Goal: Find specific page/section: Find specific page/section

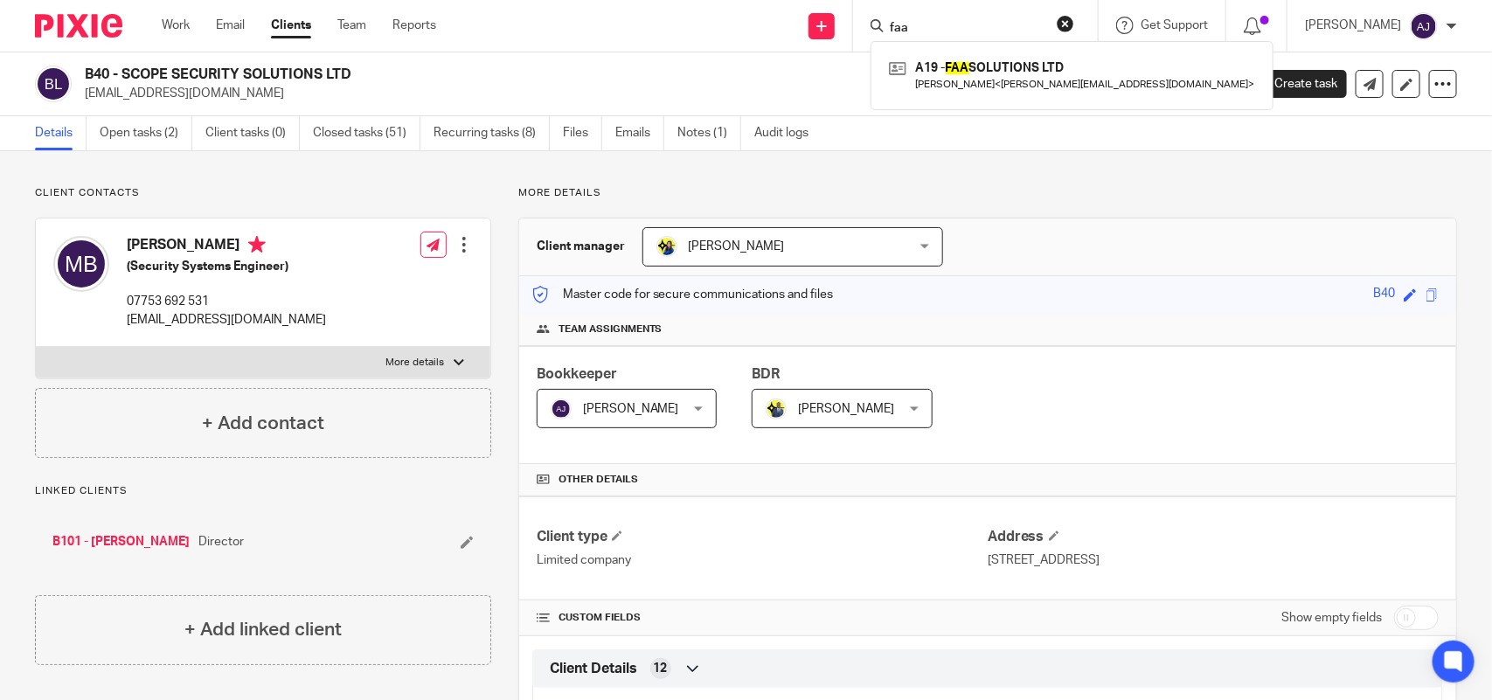
type input "faa"
click at [956, 42] on div "A19 - FAA SOLUTIONS LTD [PERSON_NAME] < [PERSON_NAME][EMAIL_ADDRESS][DOMAIN_NAM…" at bounding box center [1072, 75] width 403 height 68
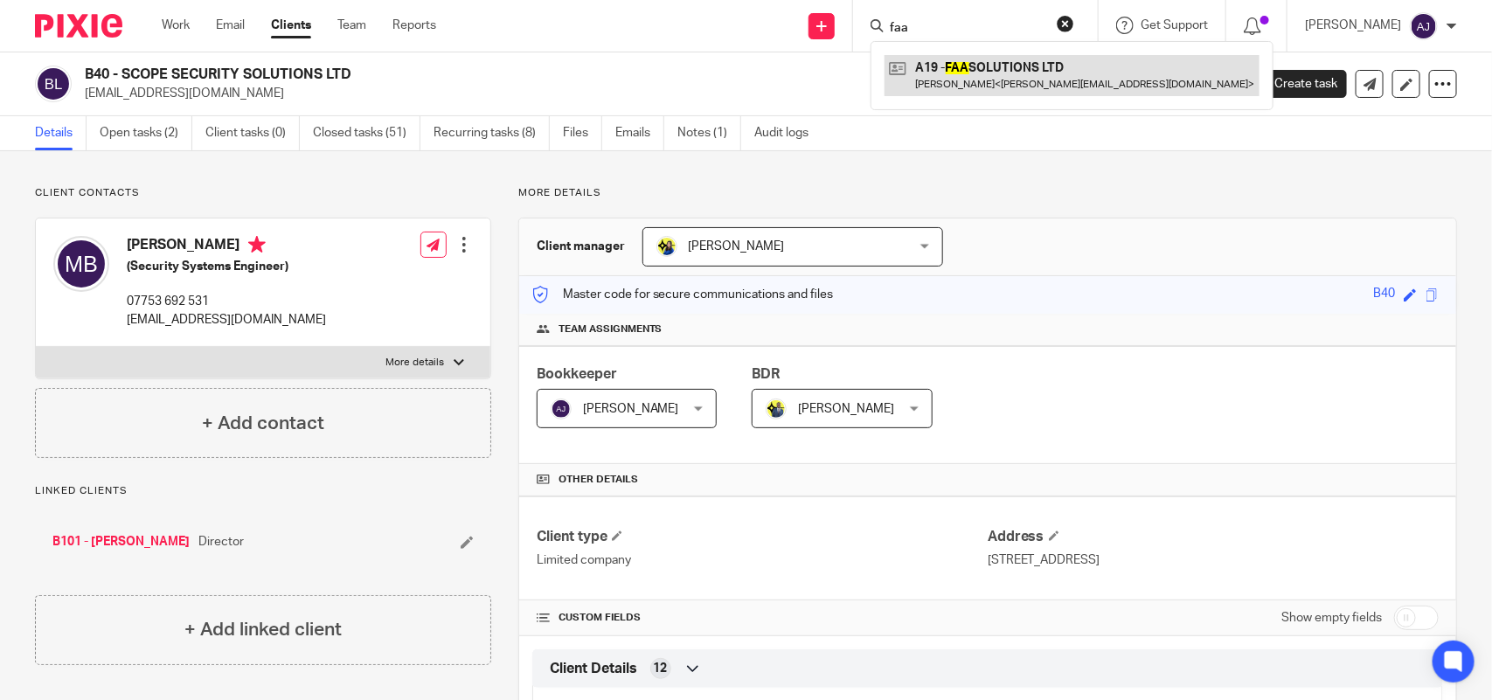
click at [1001, 62] on link at bounding box center [1072, 75] width 375 height 40
